Goal: Check status: Check status

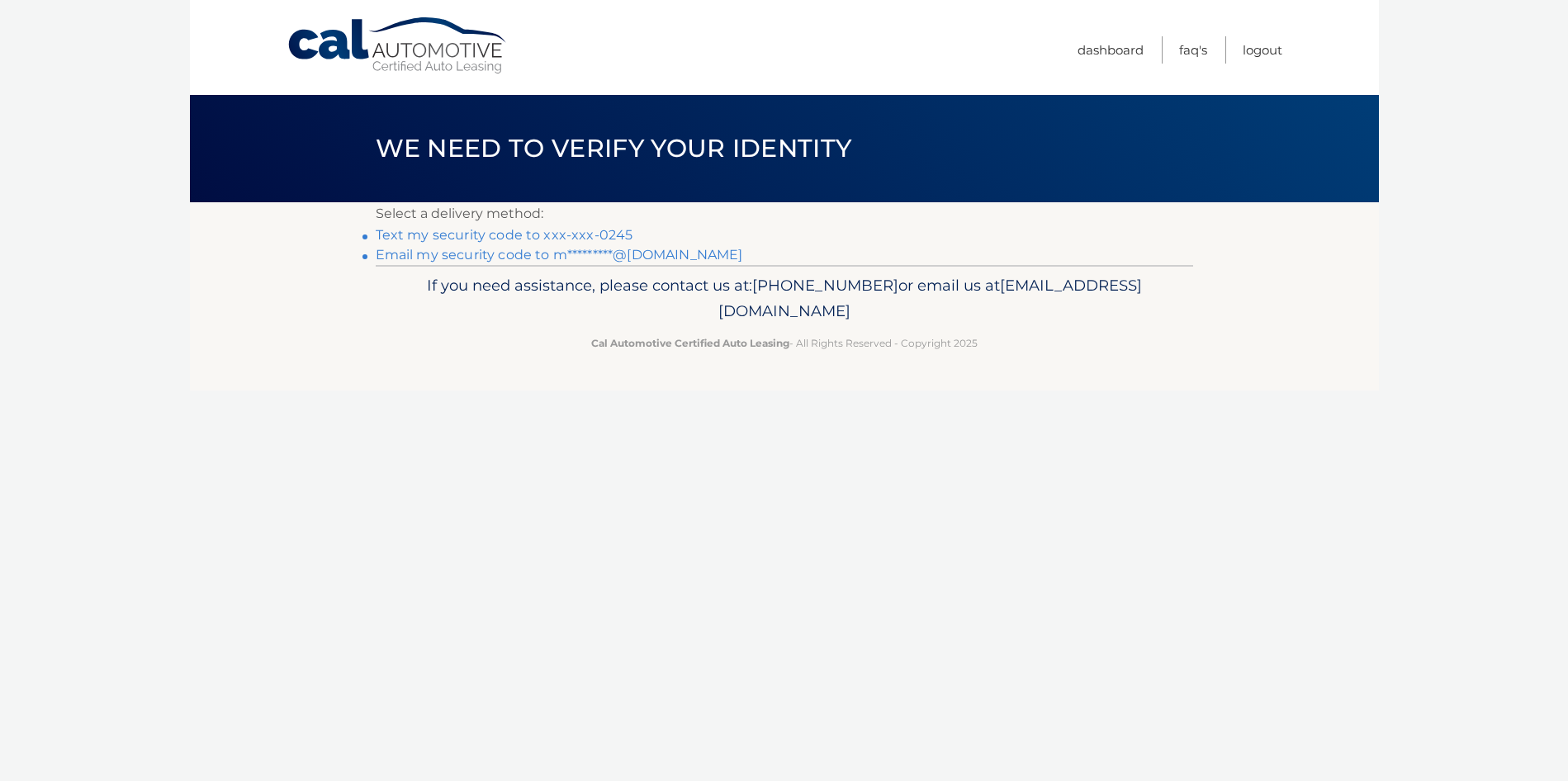
click at [572, 236] on link "Text my security code to xxx-xxx-0245" at bounding box center [504, 235] width 258 height 16
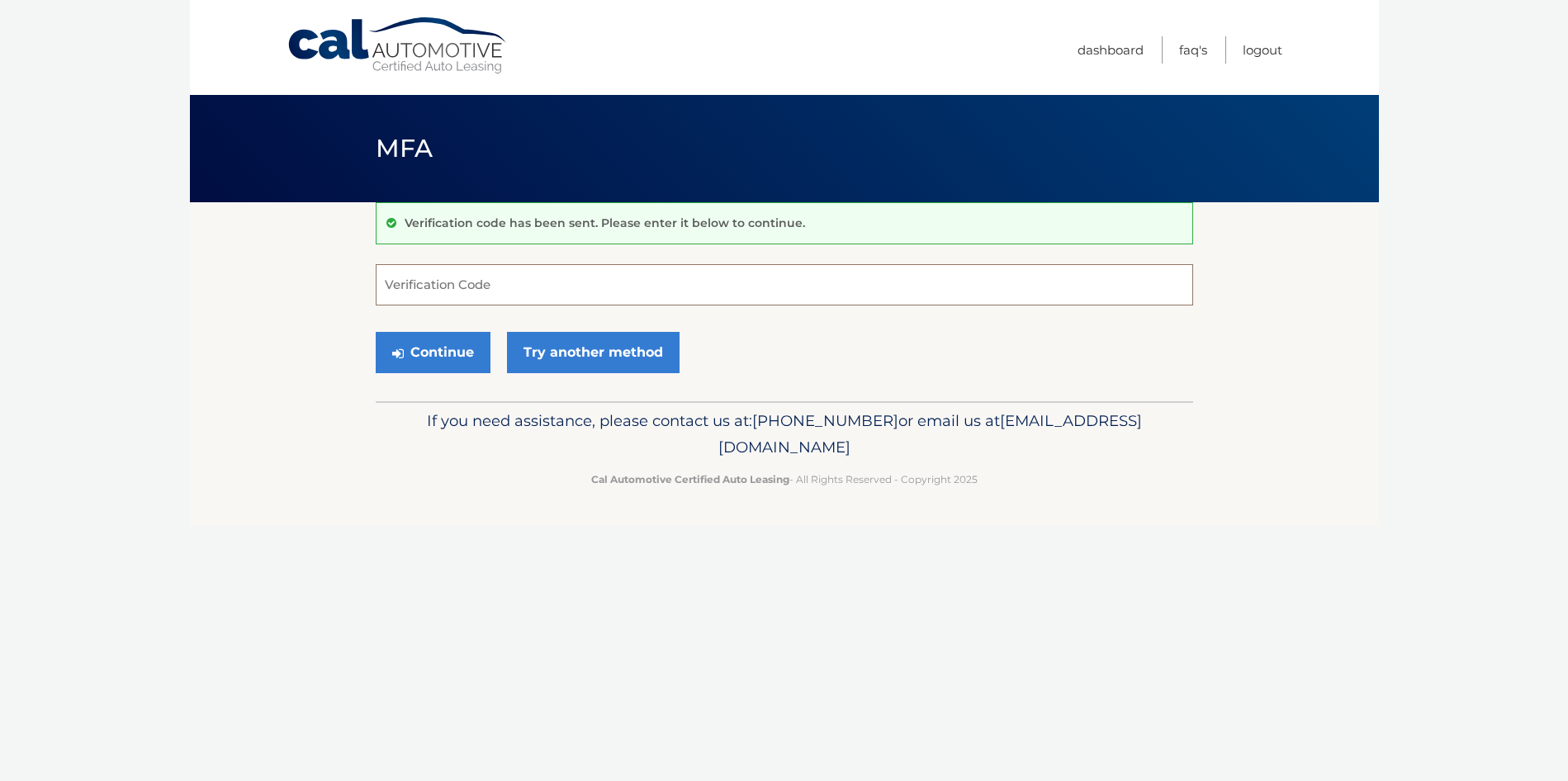
click at [447, 287] on input "Verification Code" at bounding box center [784, 285] width 817 height 41
type input "393636"
click at [433, 348] on button "Continue" at bounding box center [432, 353] width 115 height 41
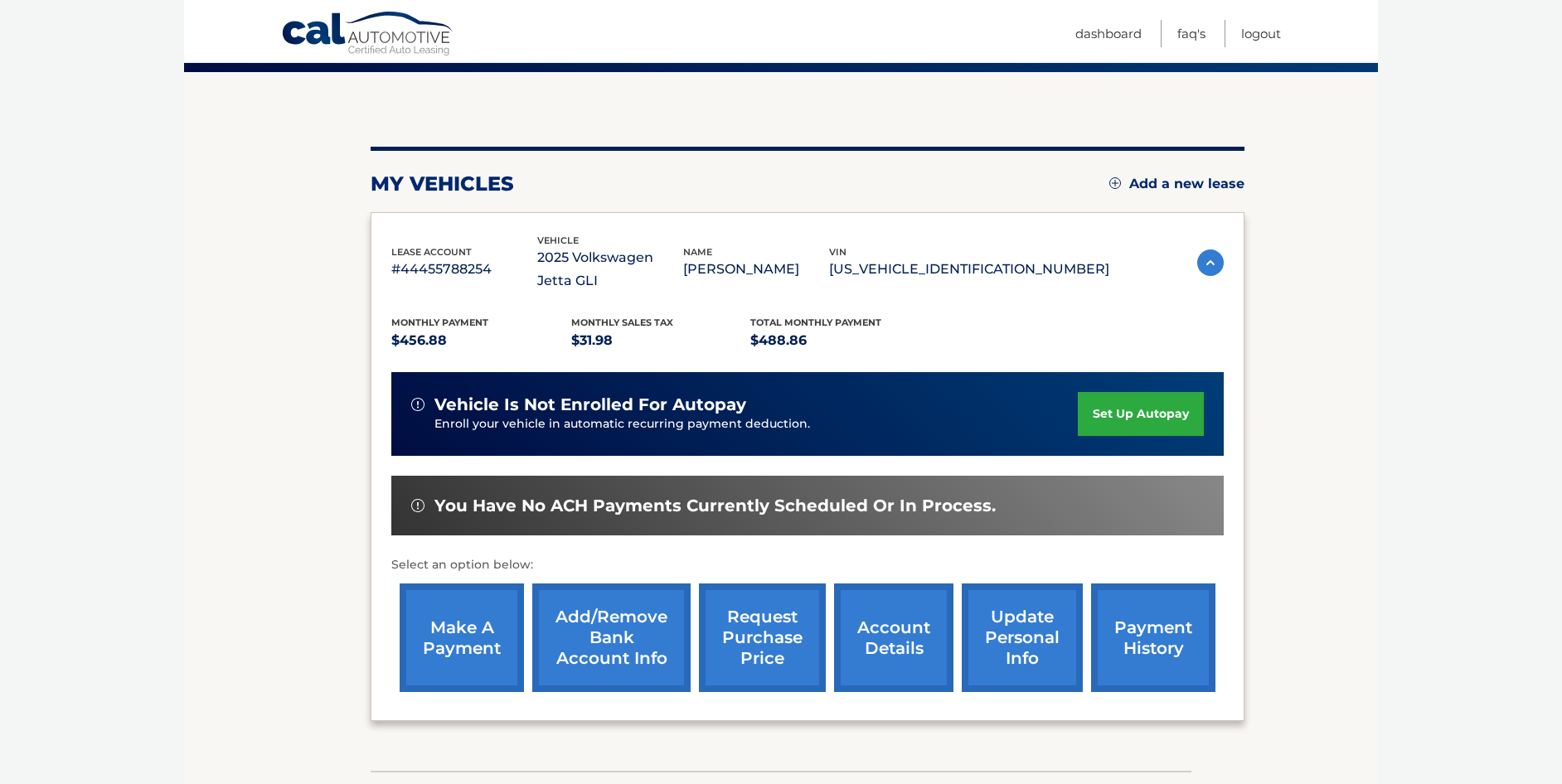
scroll to position [165, 0]
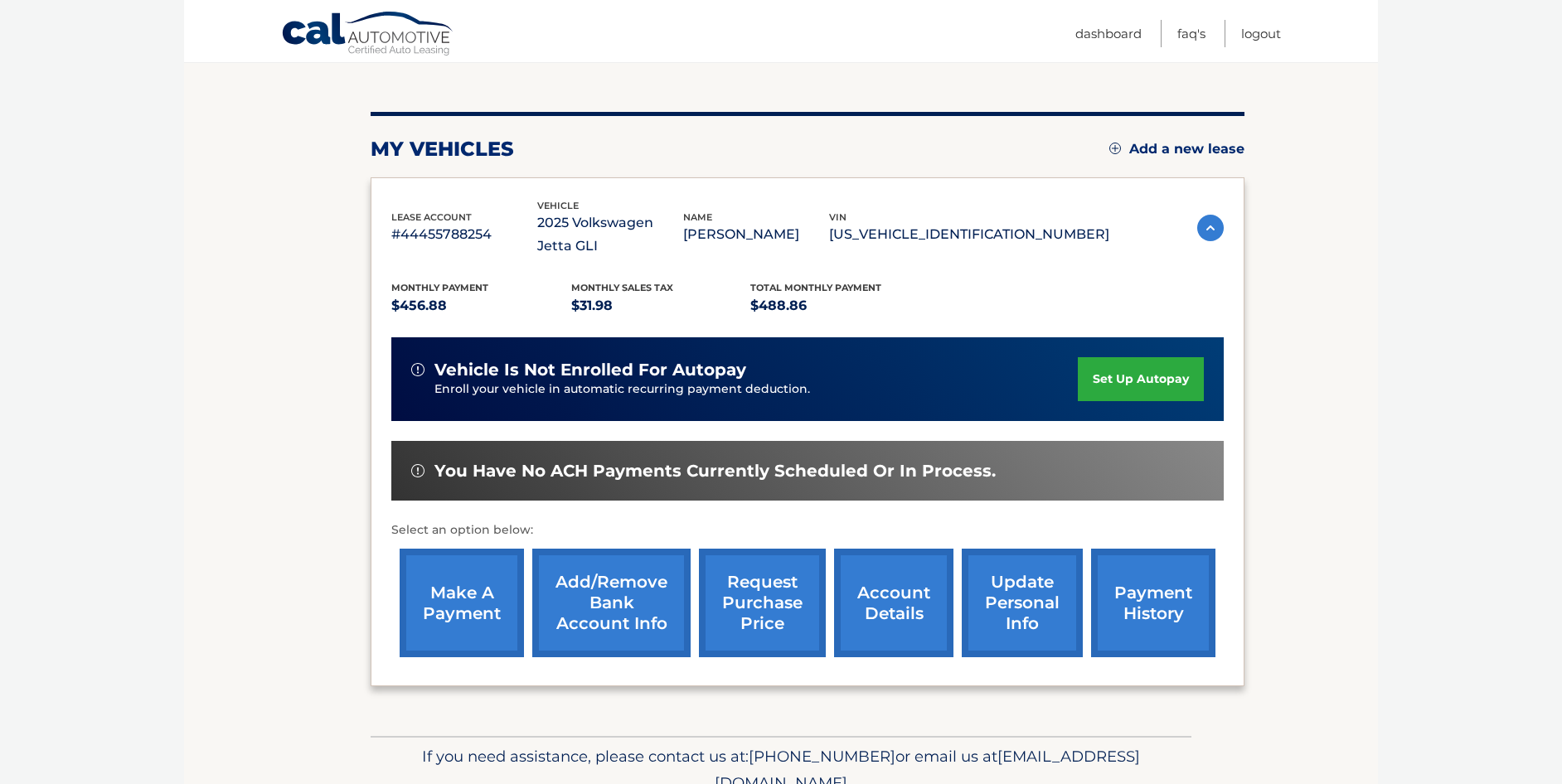
click at [480, 608] on link "make a payment" at bounding box center [462, 603] width 124 height 108
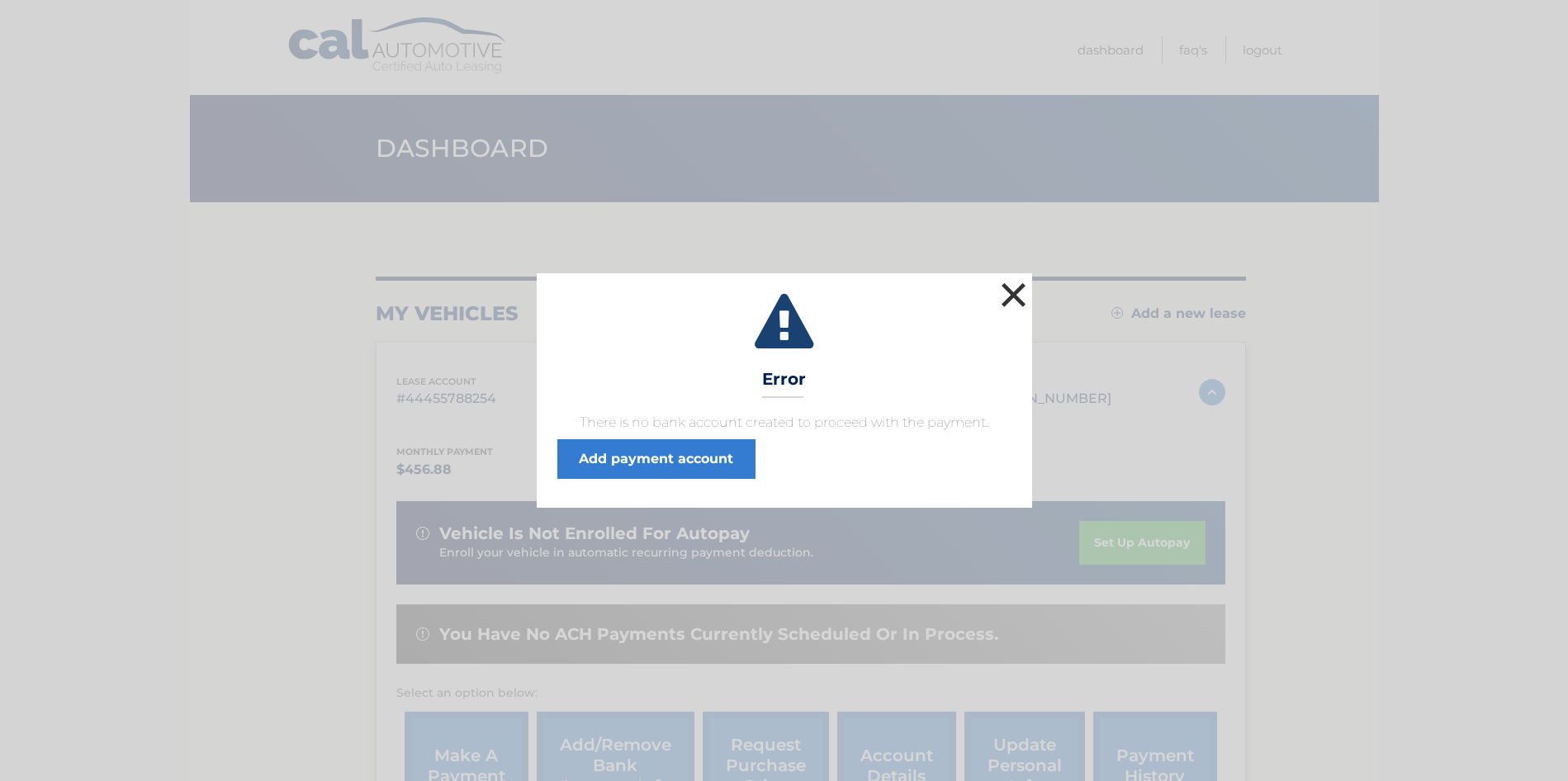
click at [1013, 289] on button "×" at bounding box center [1014, 295] width 33 height 33
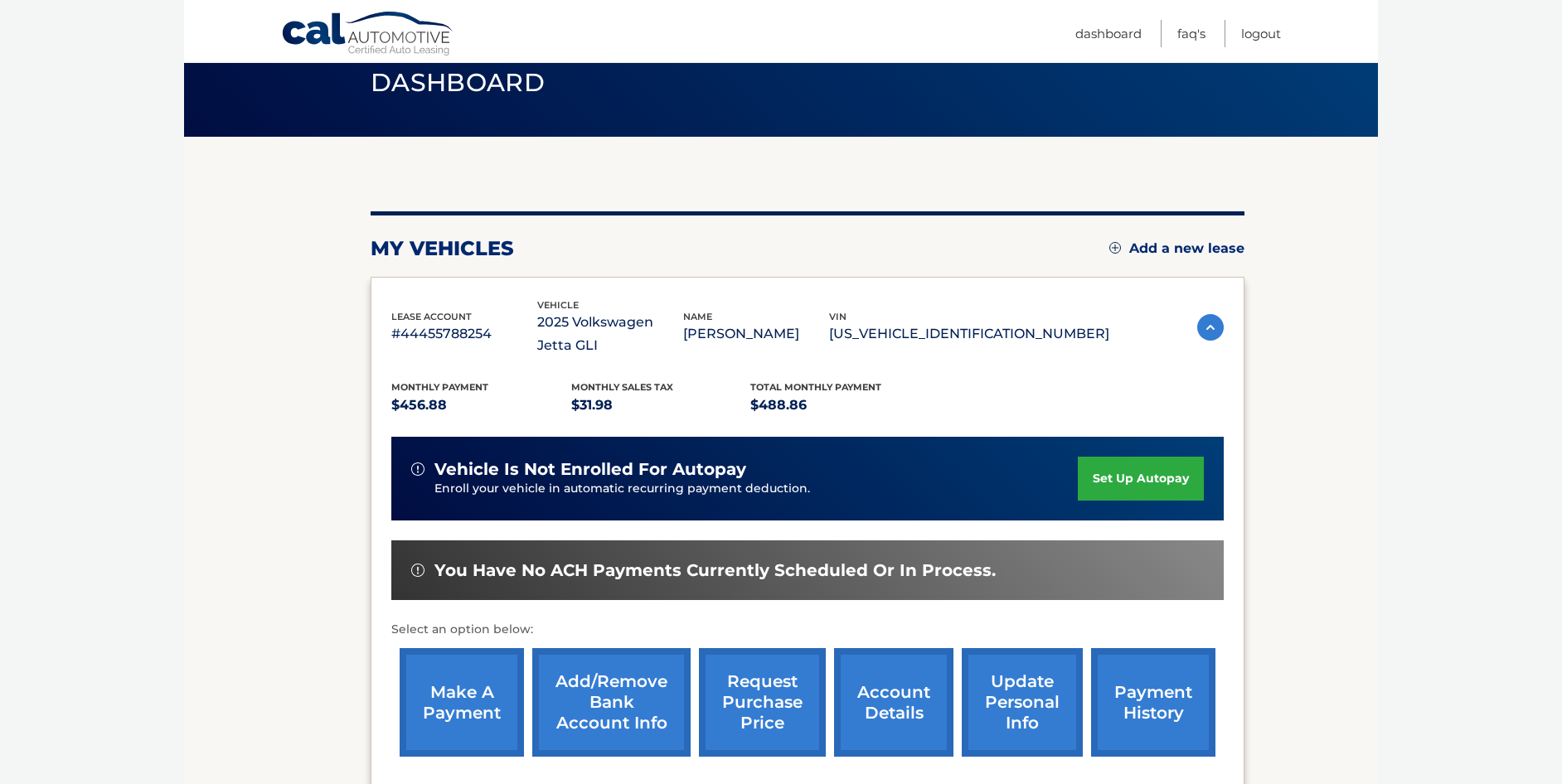
scroll to position [244, 0]
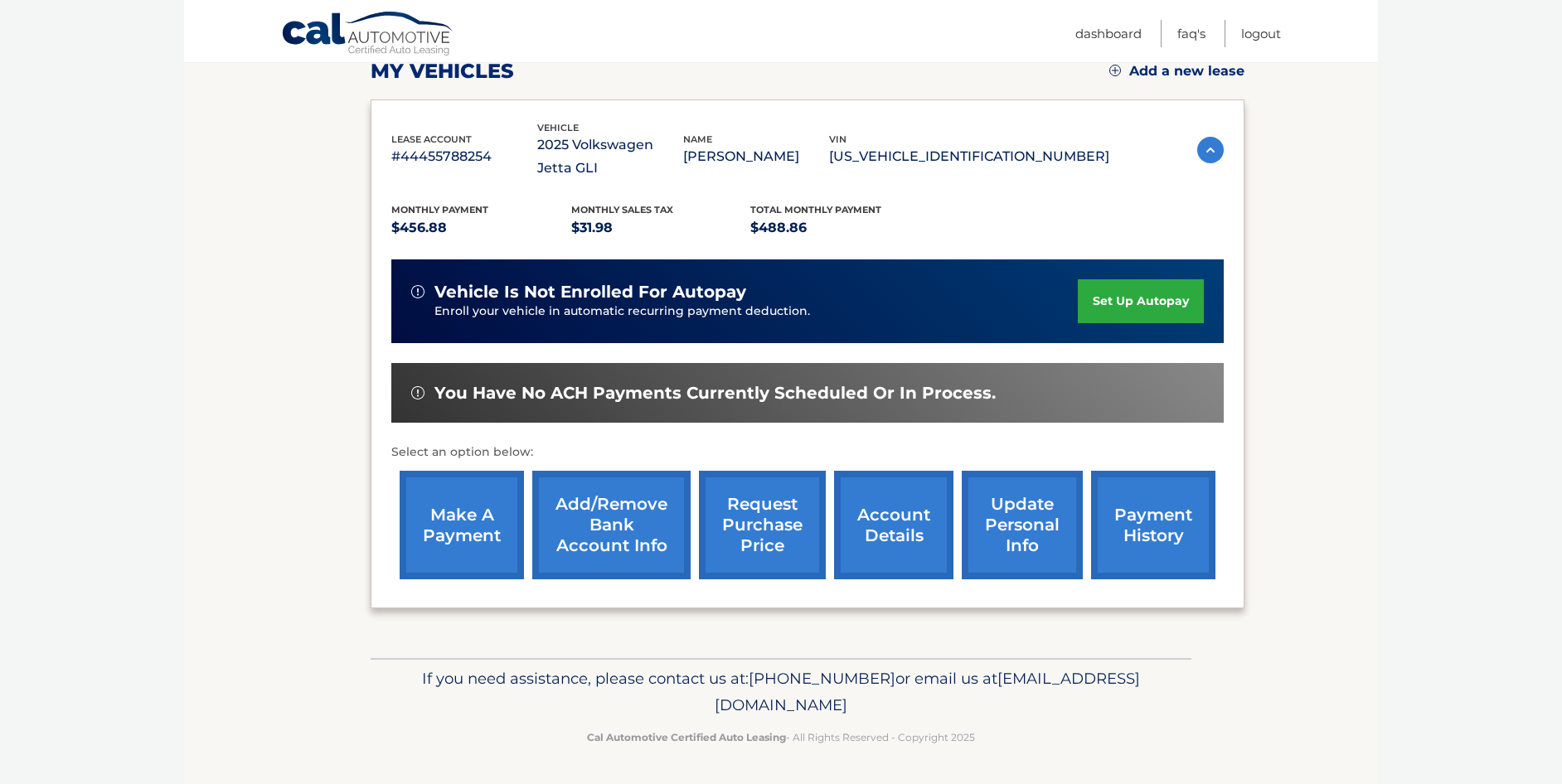
click at [1131, 520] on link "payment history" at bounding box center [1153, 524] width 124 height 108
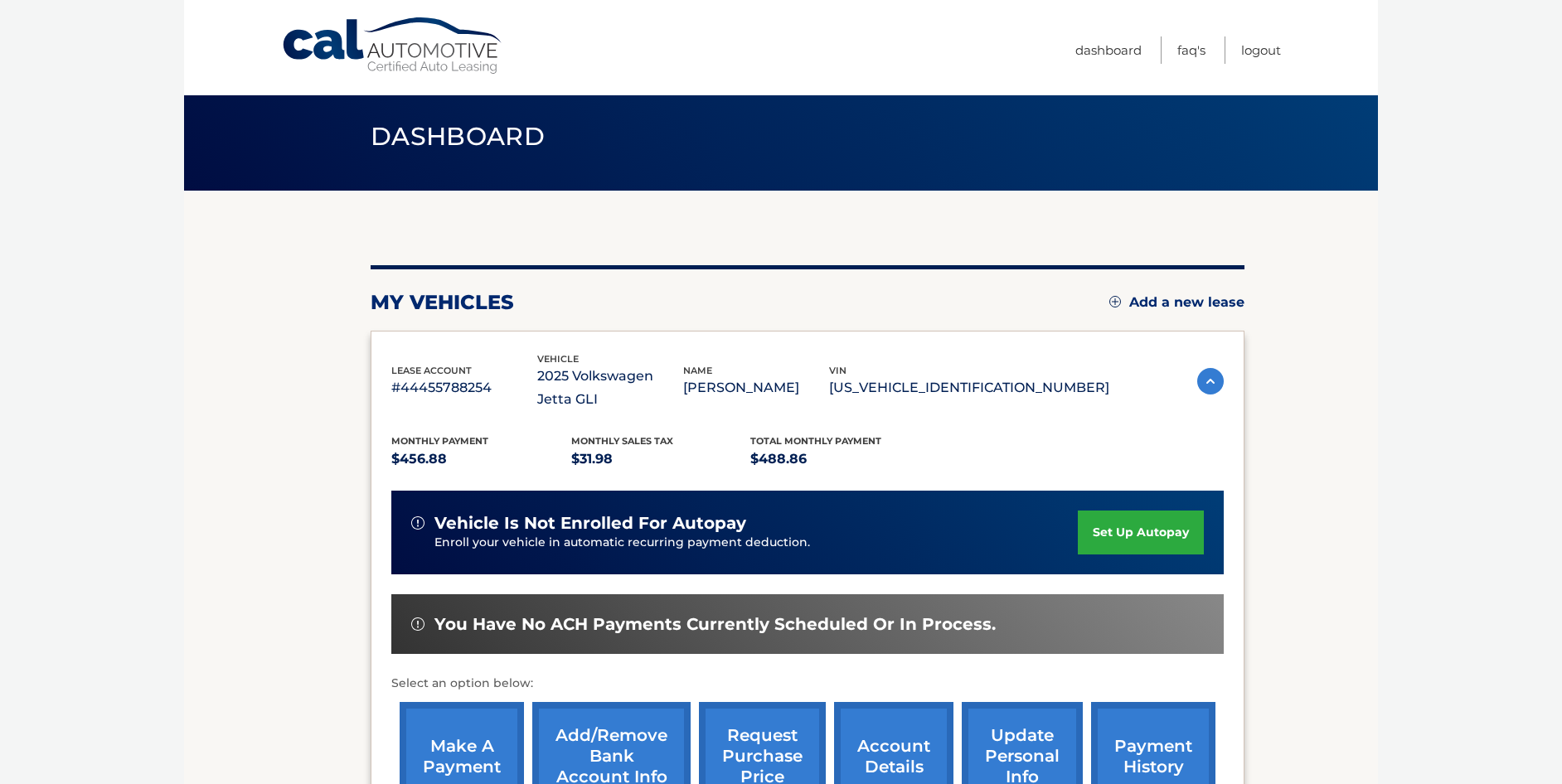
scroll to position [0, 0]
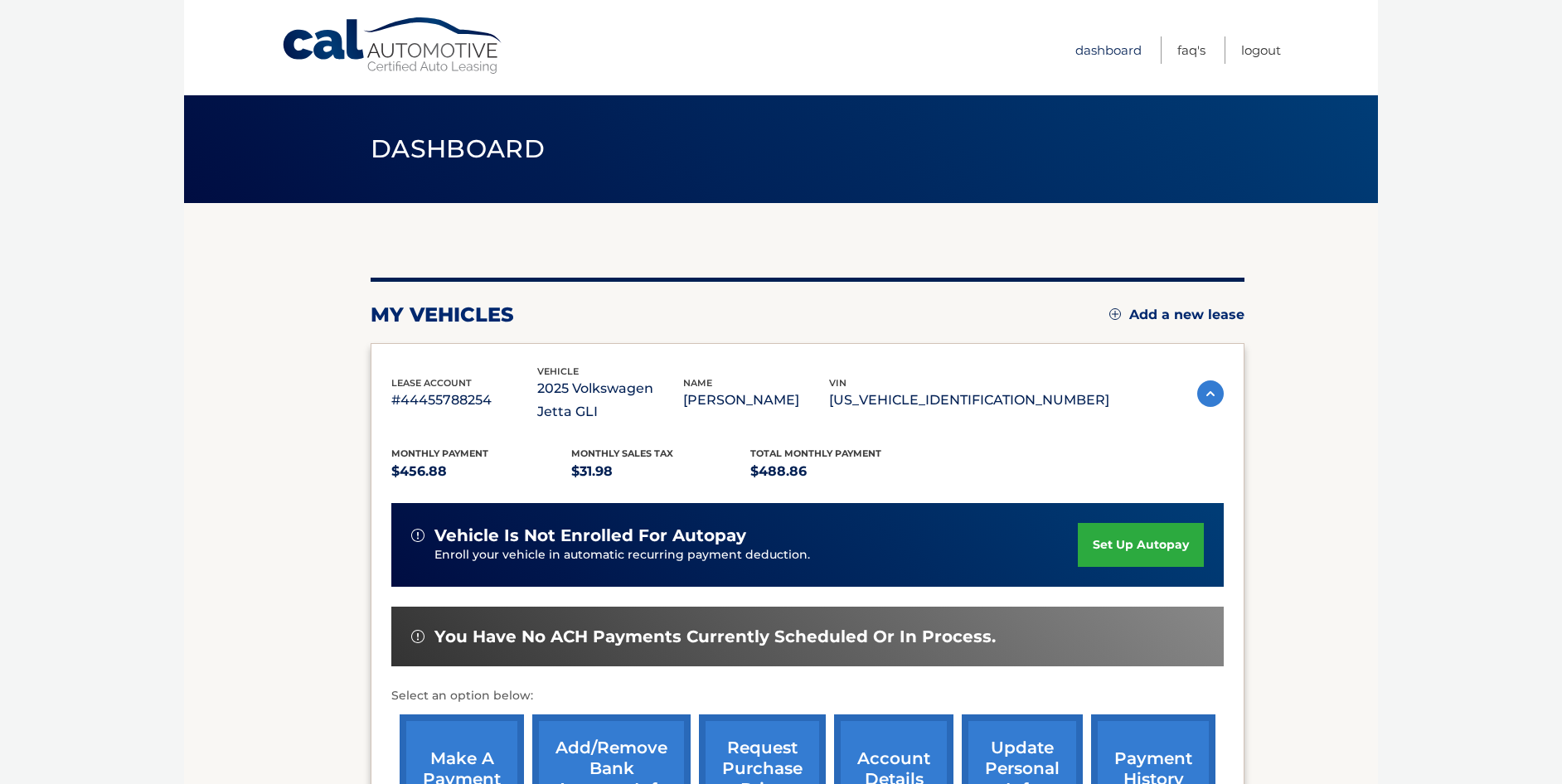
click at [1121, 55] on link "Dashboard" at bounding box center [1107, 50] width 66 height 28
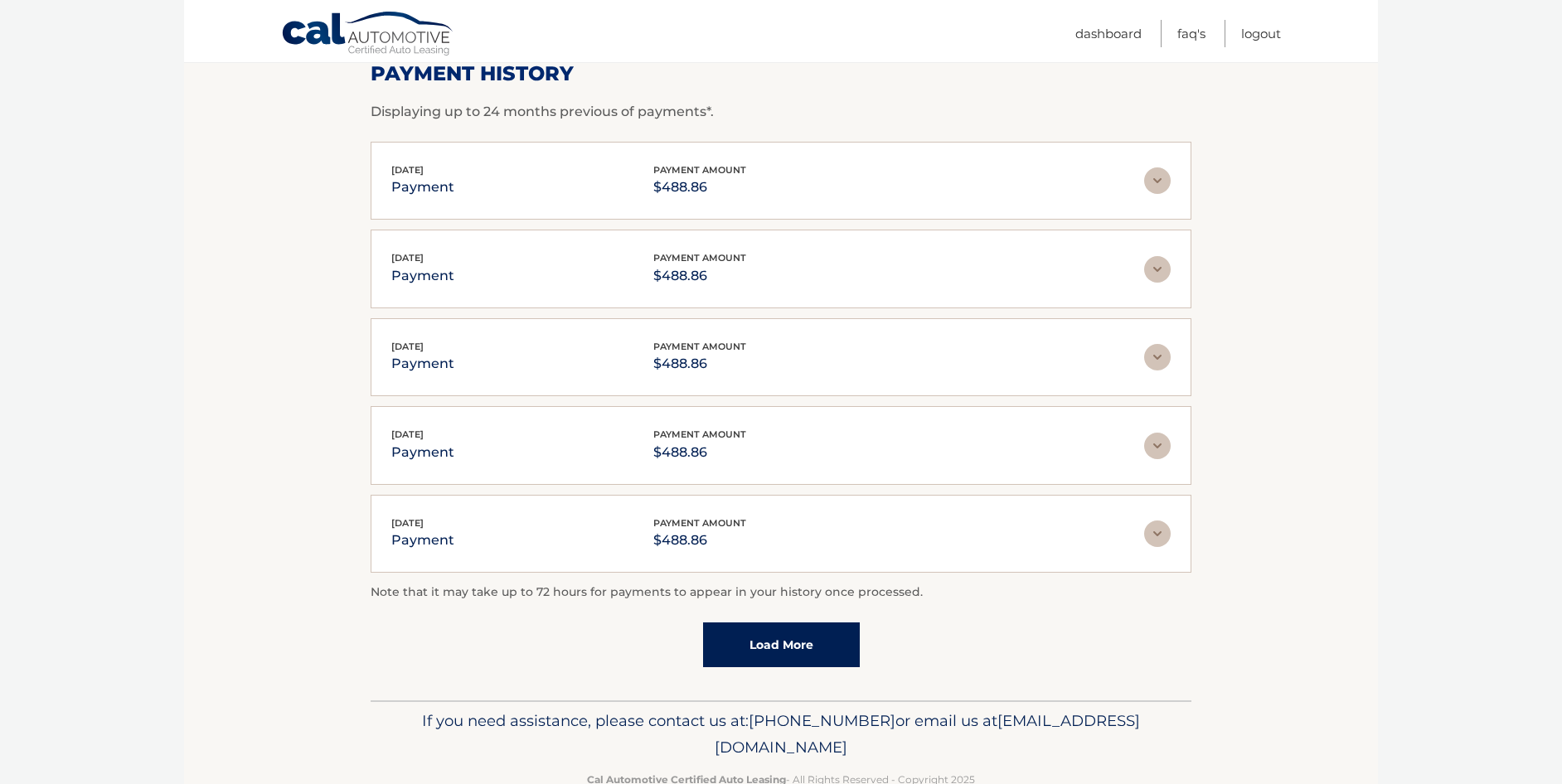
scroll to position [305, 0]
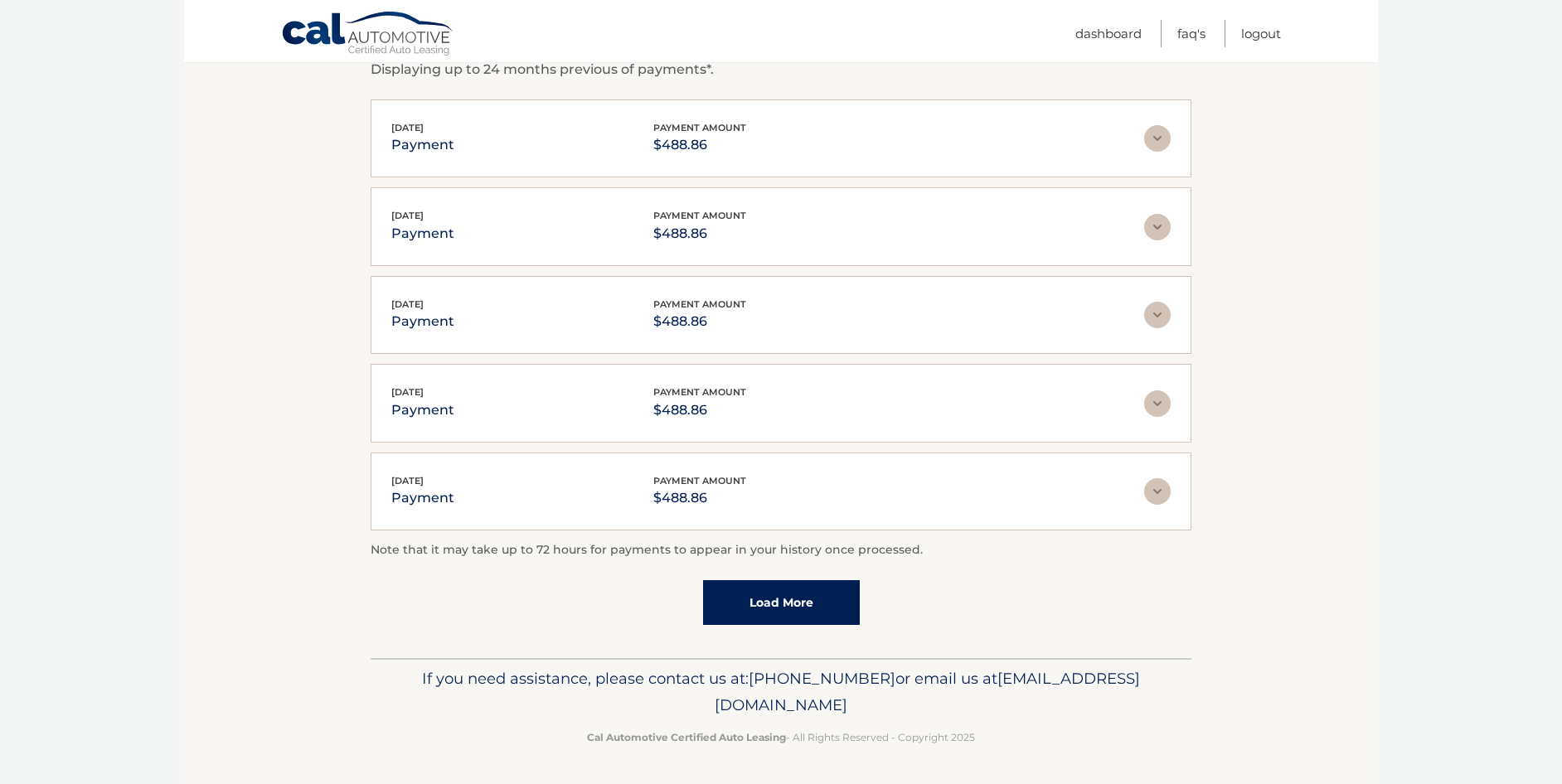
click at [775, 602] on link "Load More" at bounding box center [781, 602] width 156 height 44
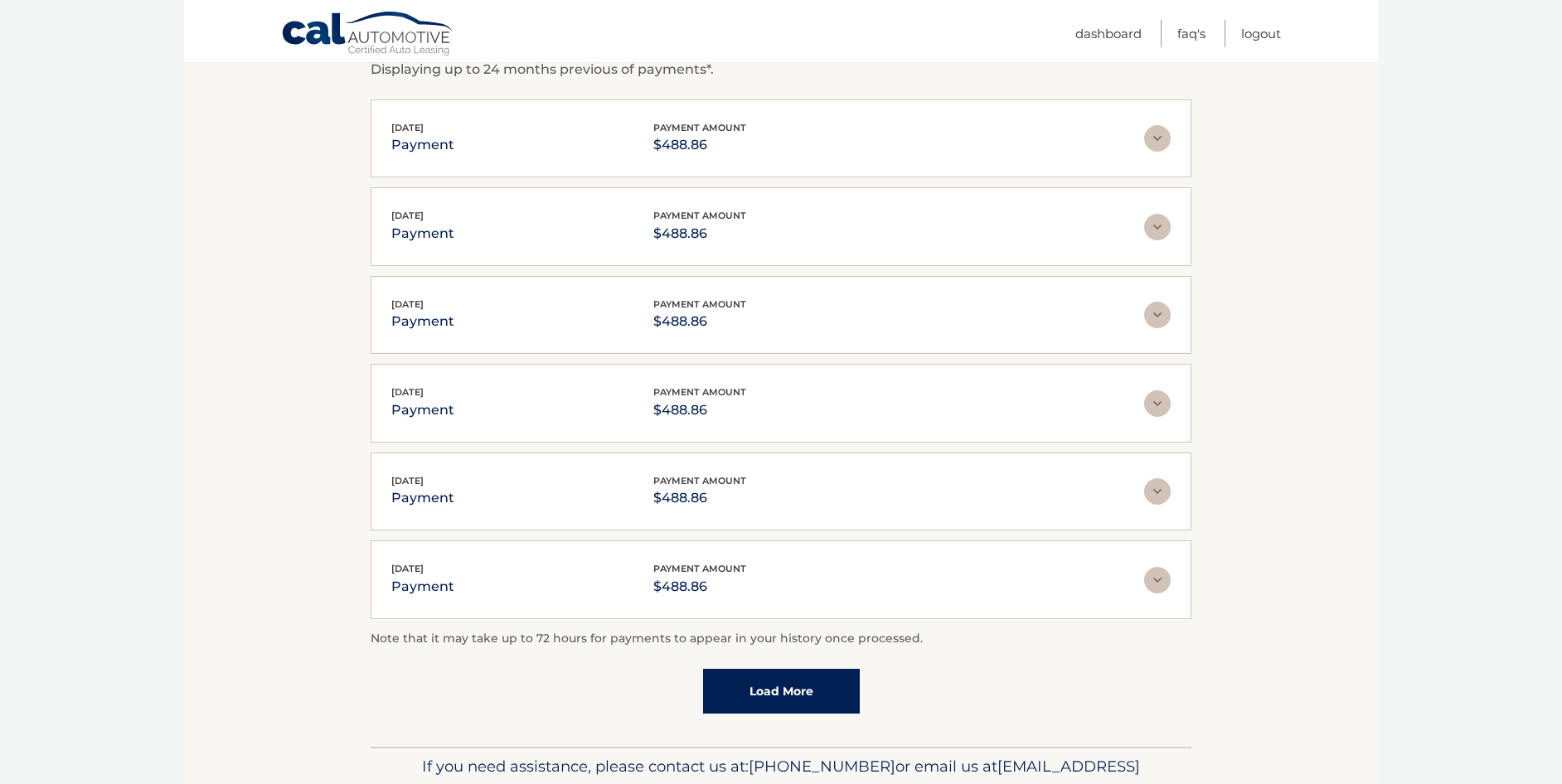
click at [760, 685] on link "Load More" at bounding box center [781, 691] width 156 height 44
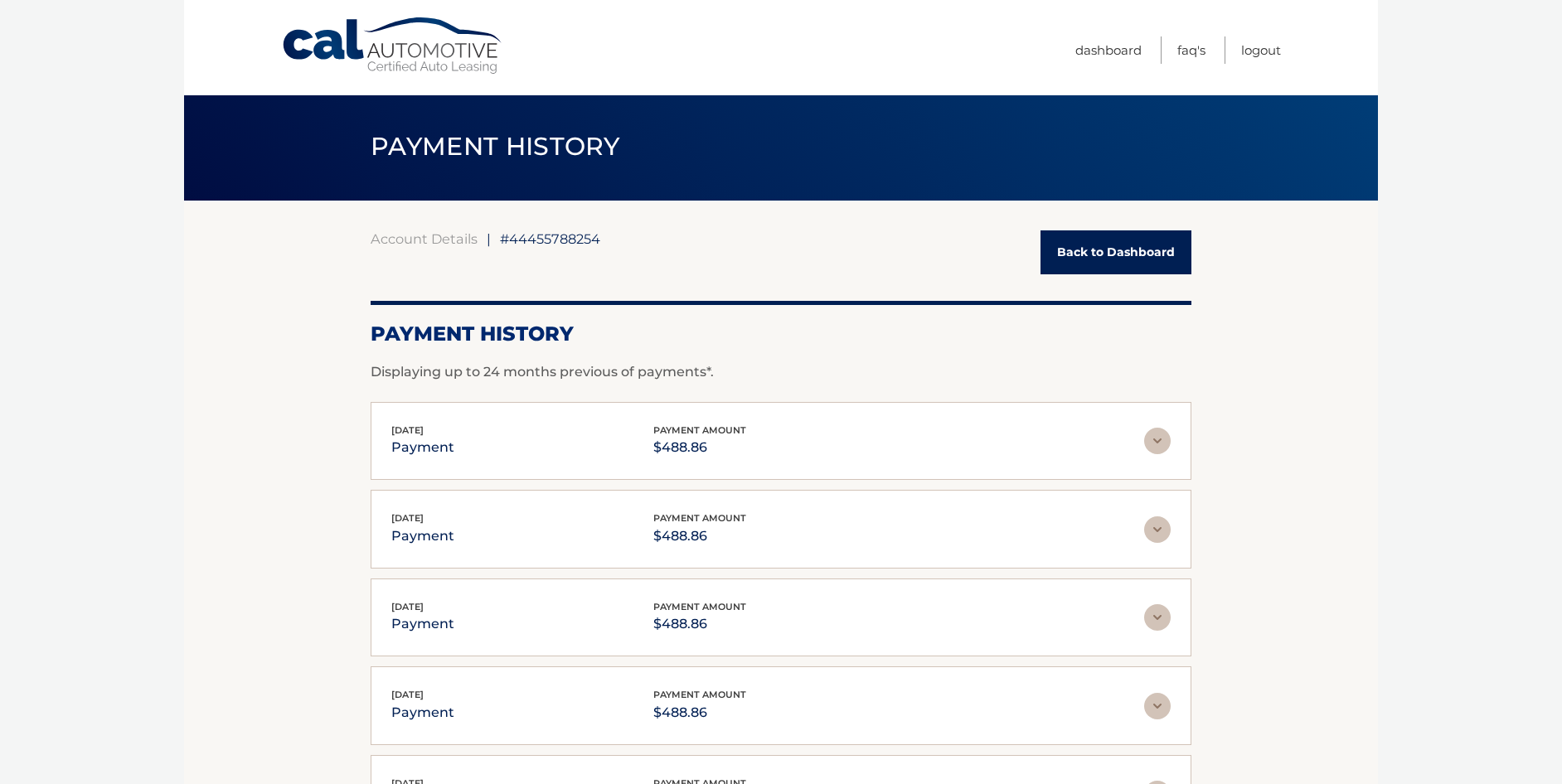
scroll to position [0, 0]
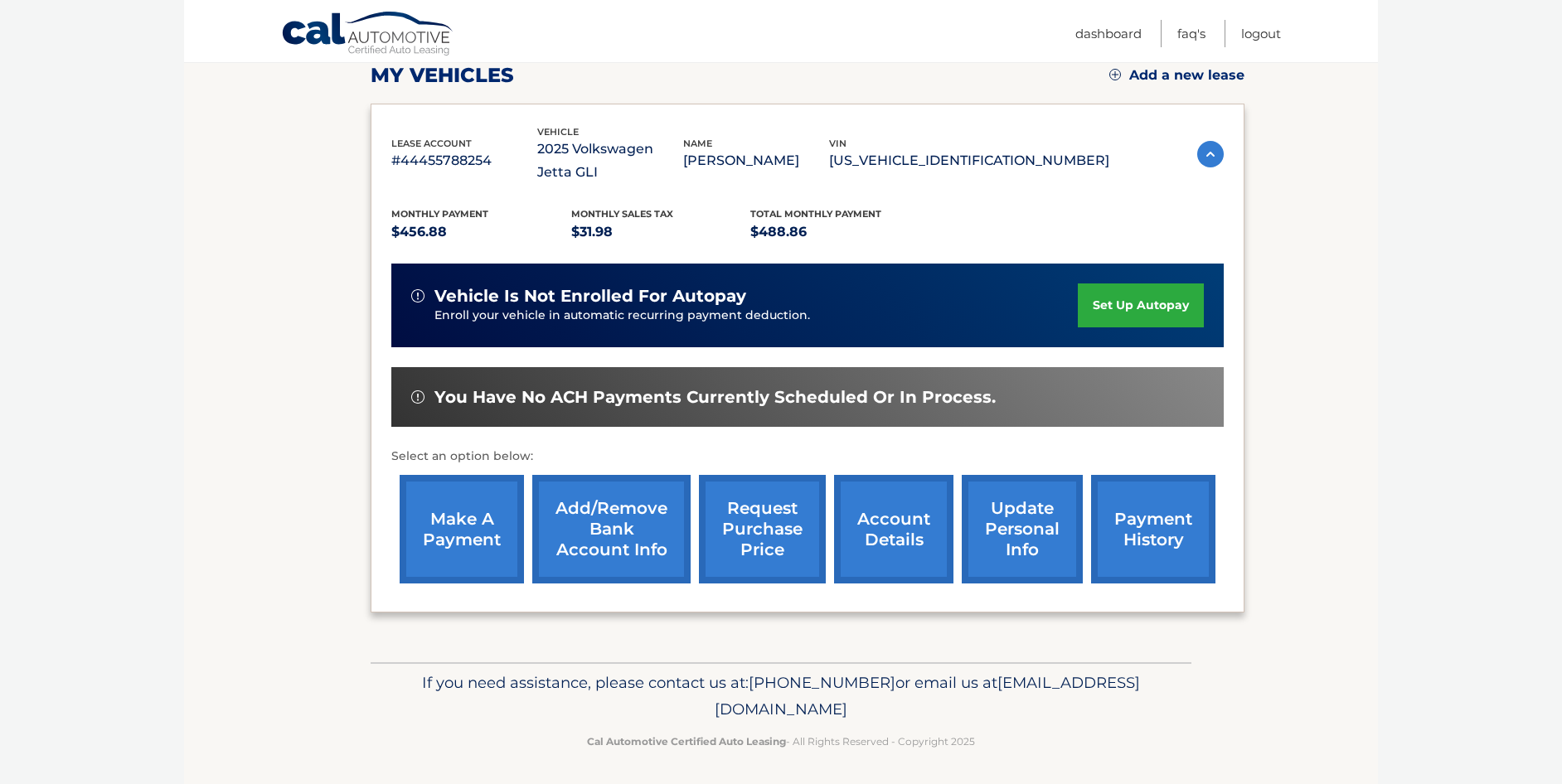
scroll to position [244, 0]
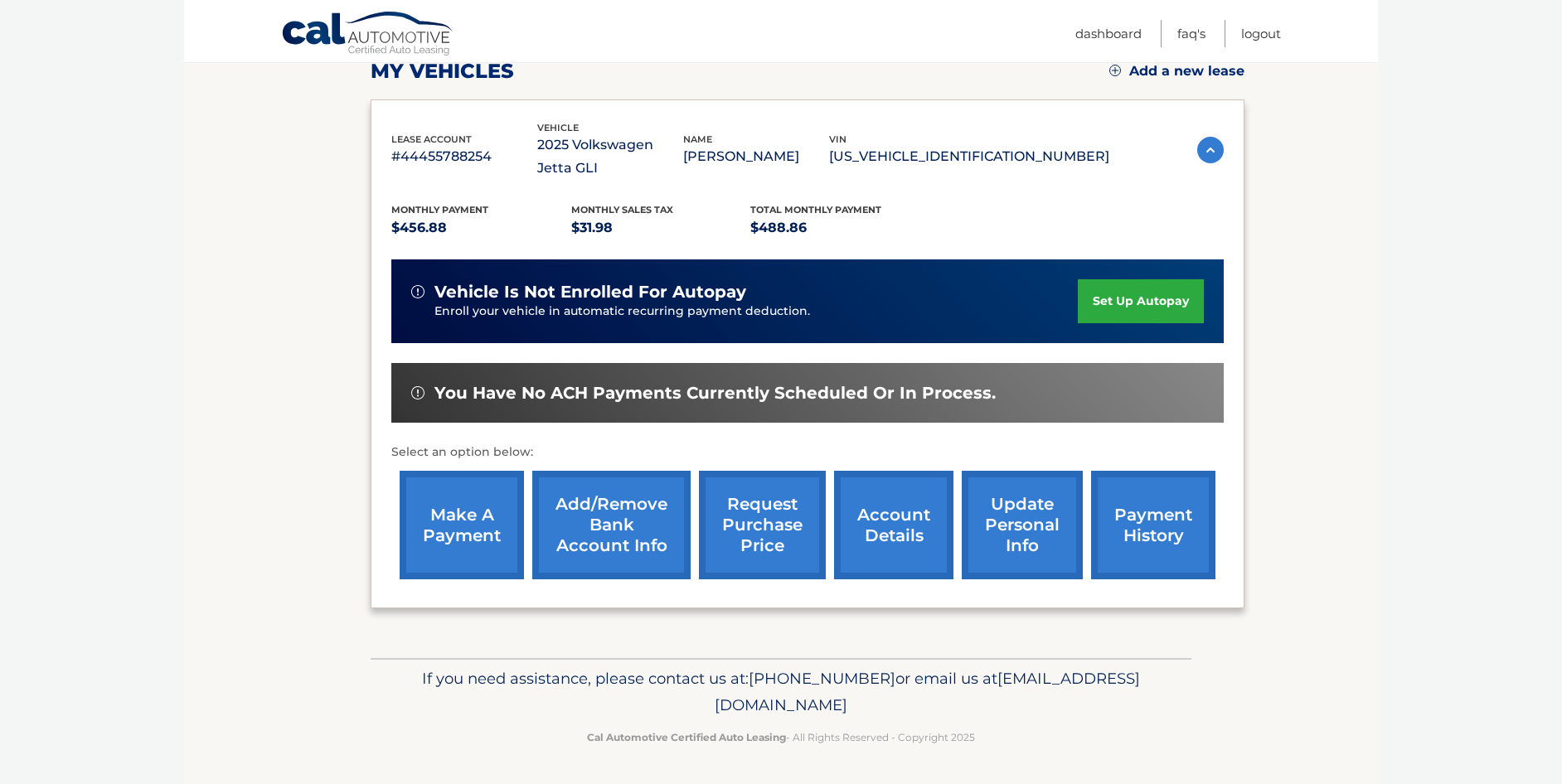
click at [890, 525] on link "account details" at bounding box center [893, 524] width 119 height 108
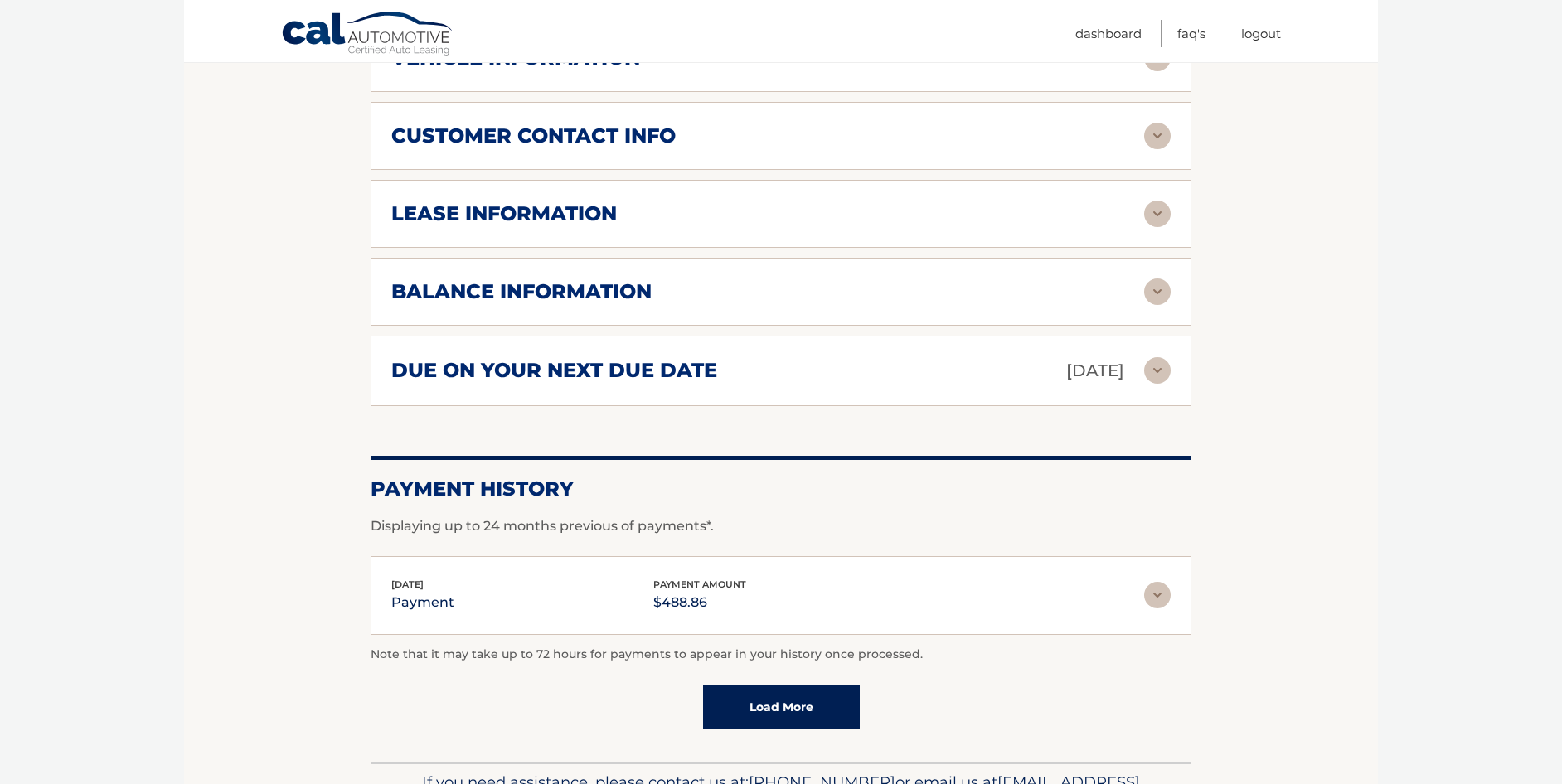
scroll to position [912, 0]
